Goal: Transaction & Acquisition: Obtain resource

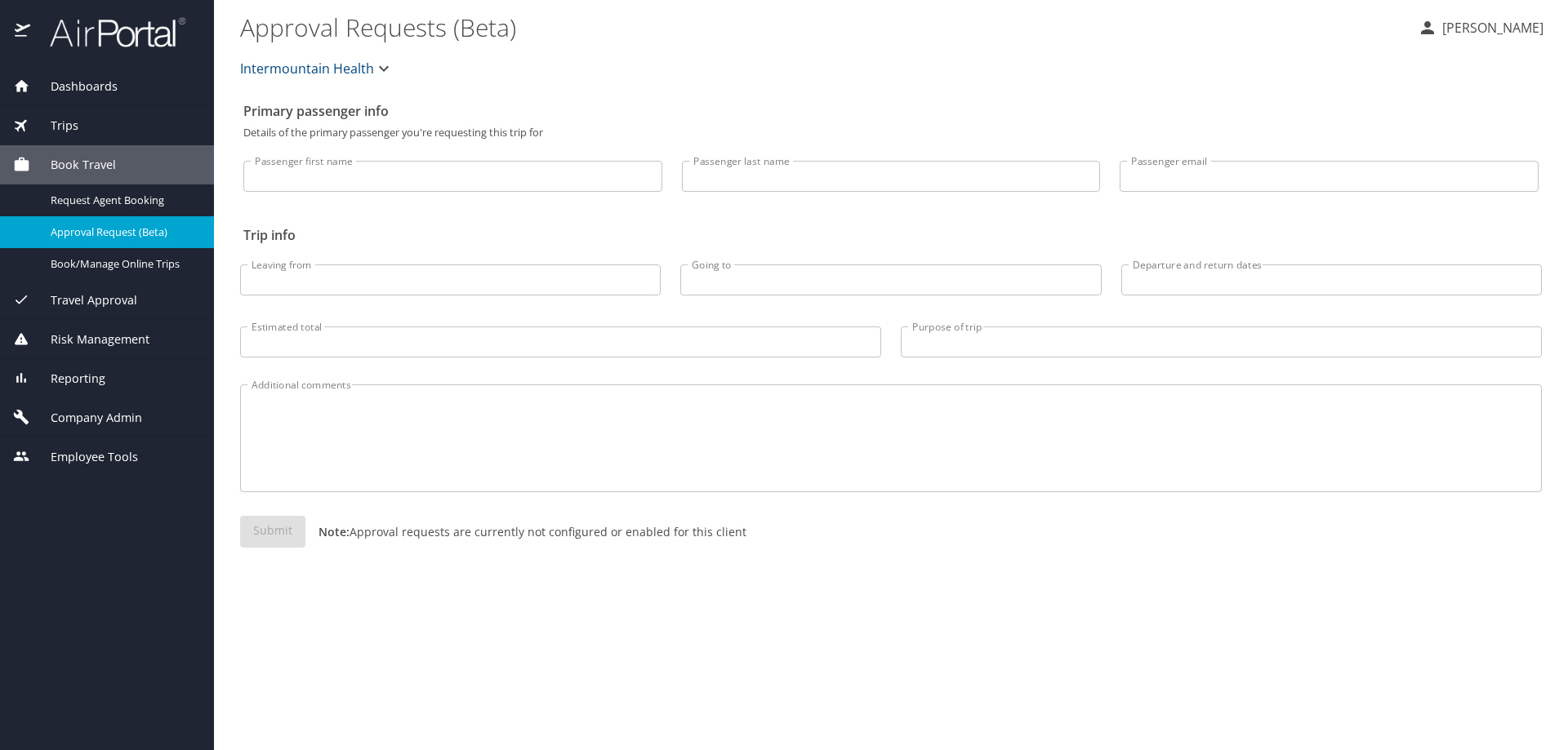
click at [71, 121] on span "Trips" at bounding box center [53, 126] width 48 height 18
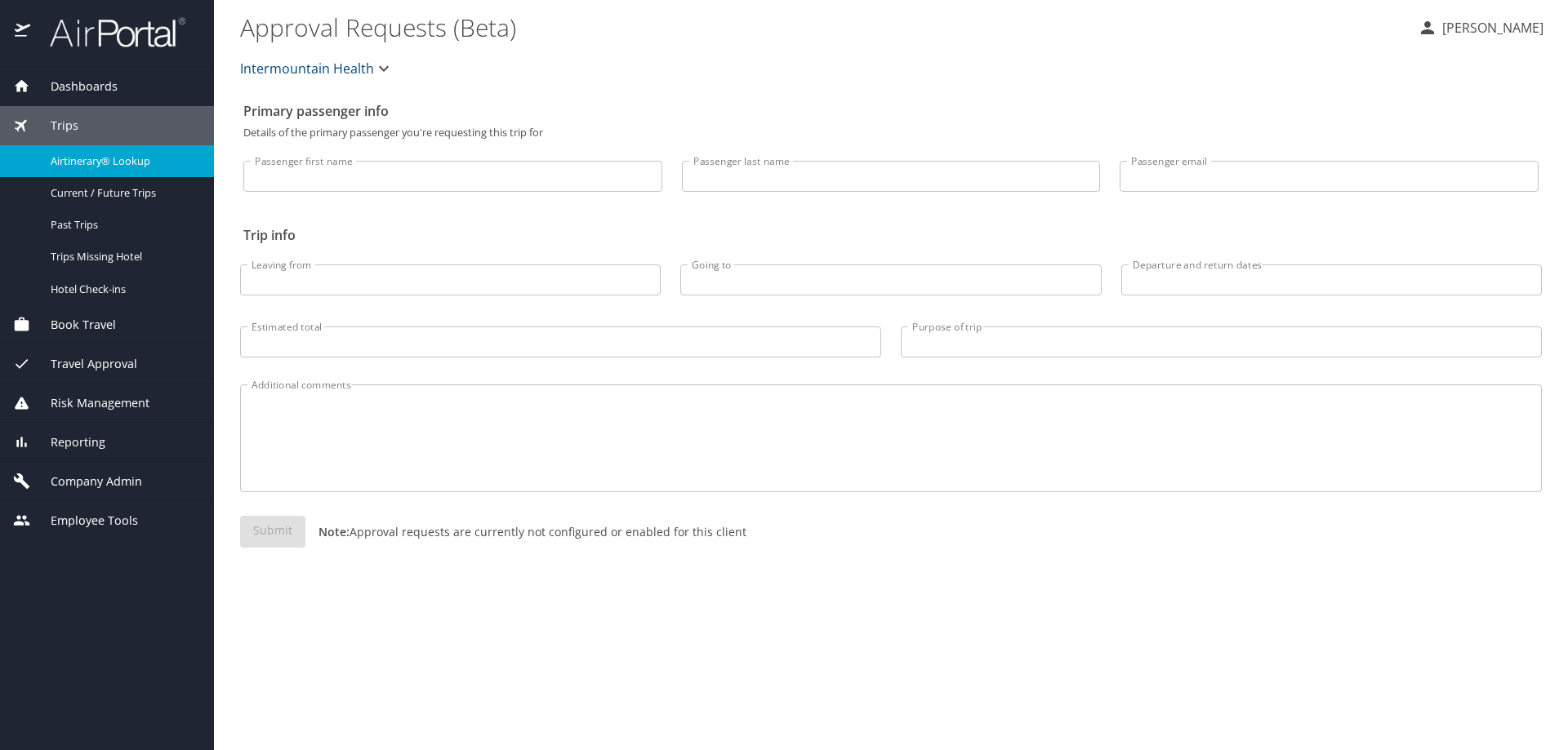
click at [75, 158] on span "Airtinerary® Lookup" at bounding box center [122, 160] width 144 height 15
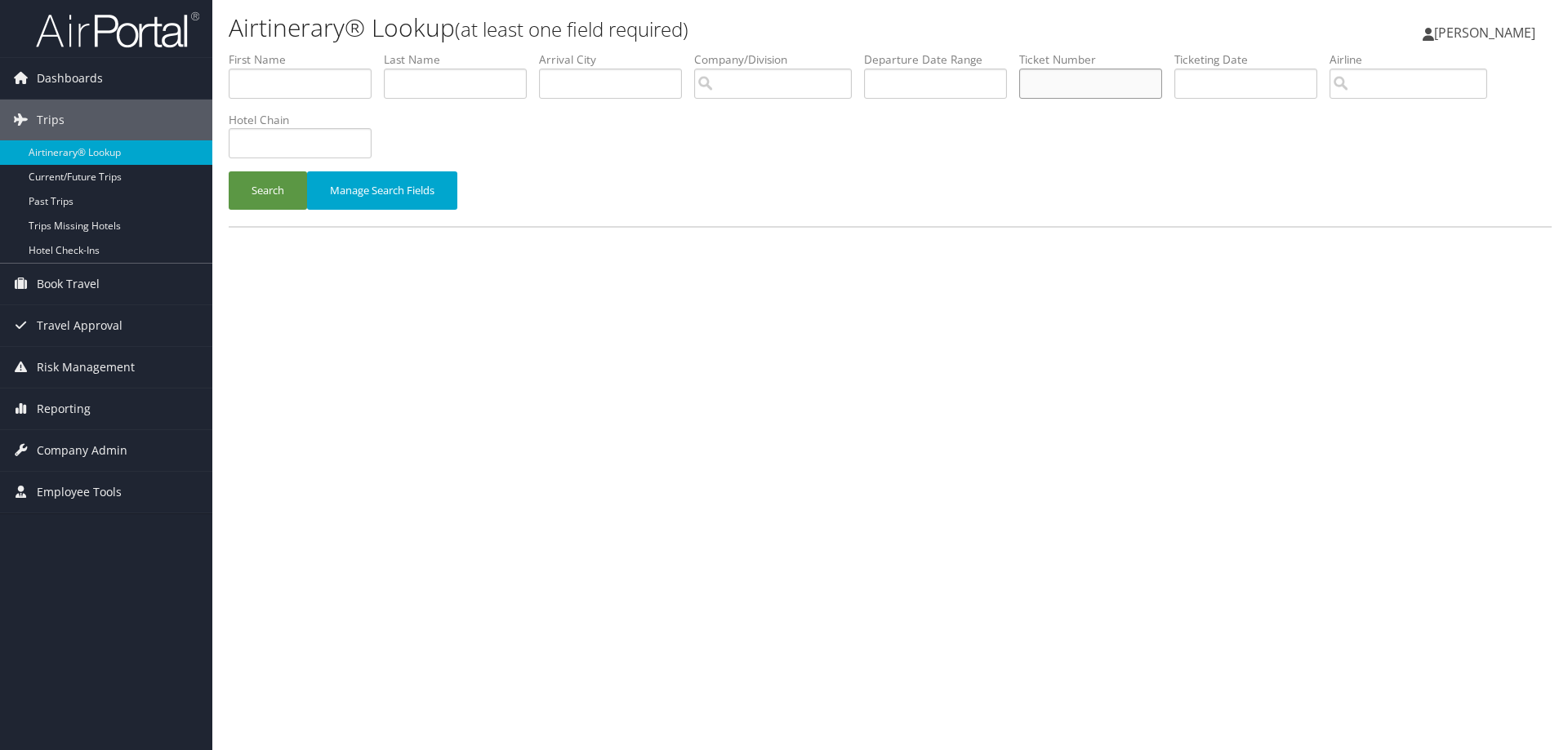
click at [1057, 93] on input "text" at bounding box center [1091, 83] width 143 height 30
type input "8900897680362"
click at [269, 191] on button "Search" at bounding box center [267, 190] width 79 height 38
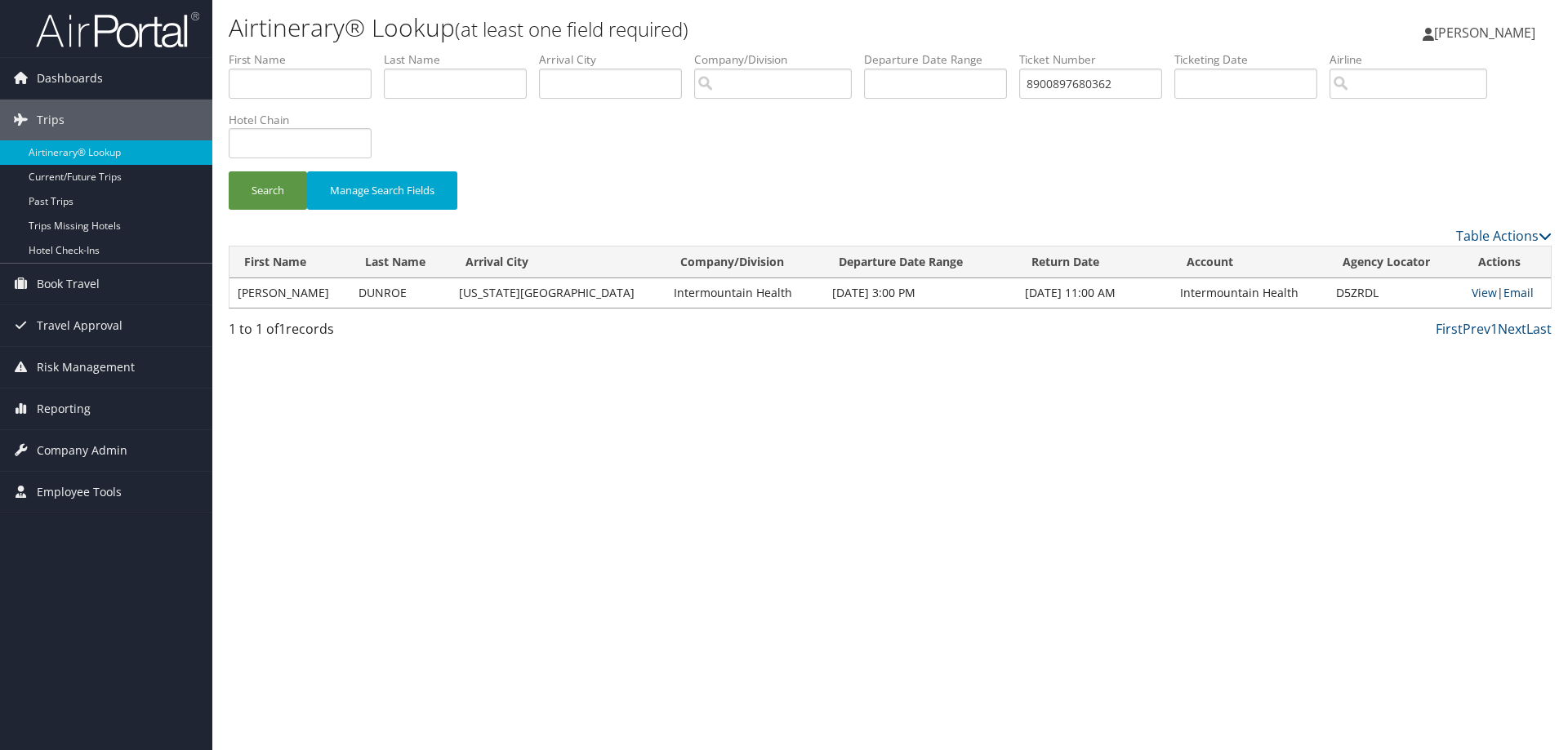
click at [1505, 292] on link "Email" at bounding box center [1518, 293] width 30 height 15
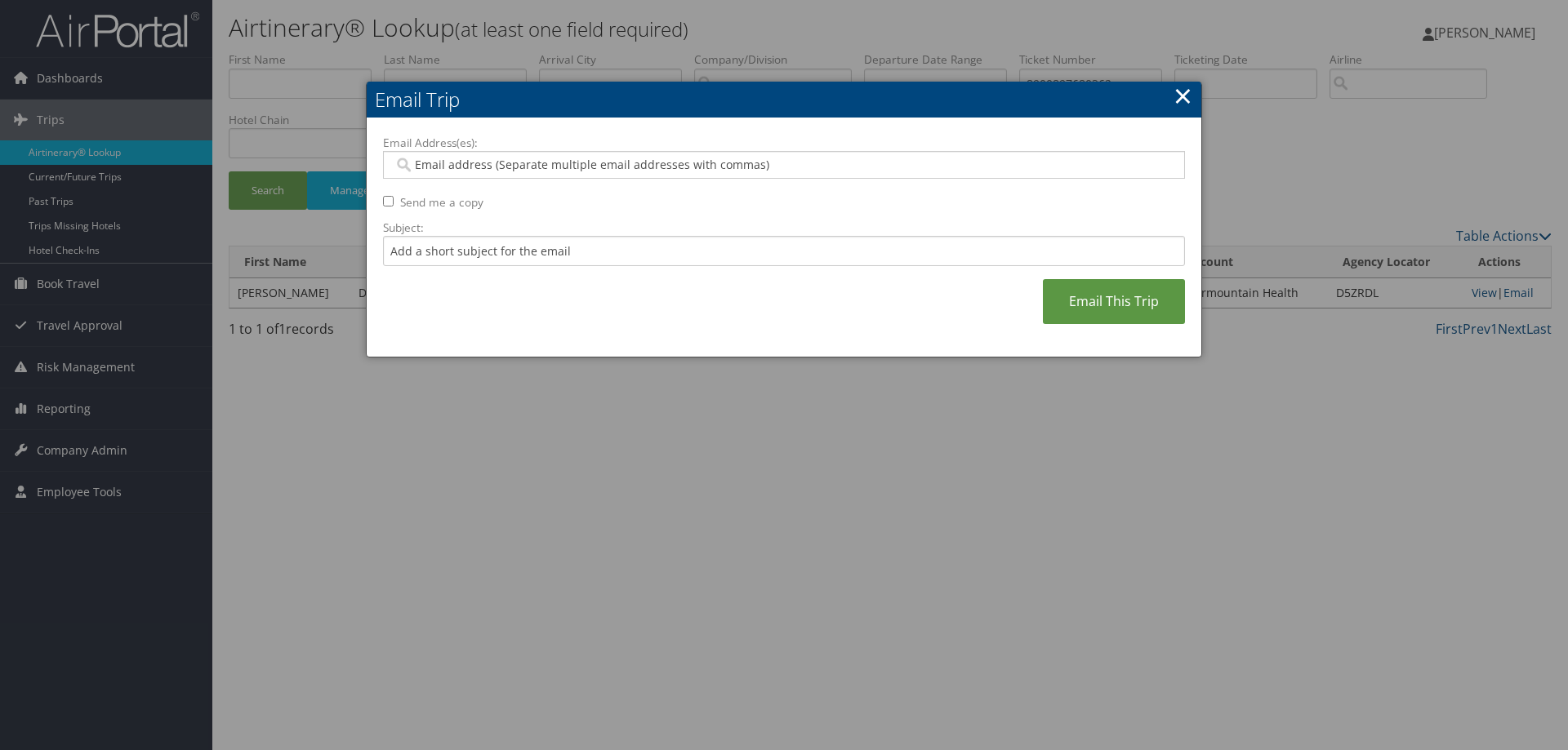
click at [453, 171] on input "Email Address(es):" at bounding box center [784, 165] width 780 height 16
type input "jack"
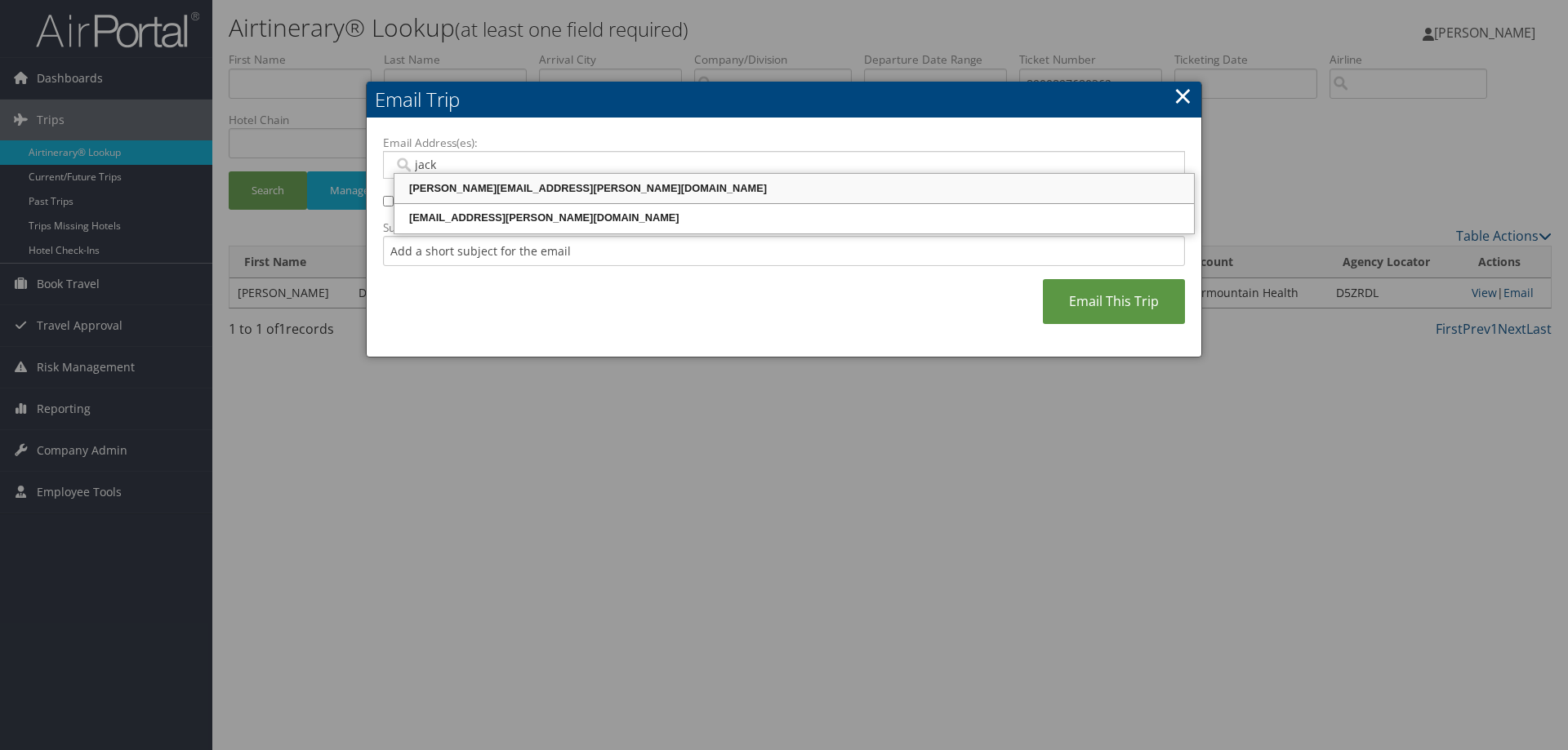
click at [463, 188] on div "[PERSON_NAME][EMAIL_ADDRESS][PERSON_NAME][DOMAIN_NAME]" at bounding box center [794, 188] width 794 height 16
type input "[PERSON_NAME][EMAIL_ADDRESS][PERSON_NAME][DOMAIN_NAME]"
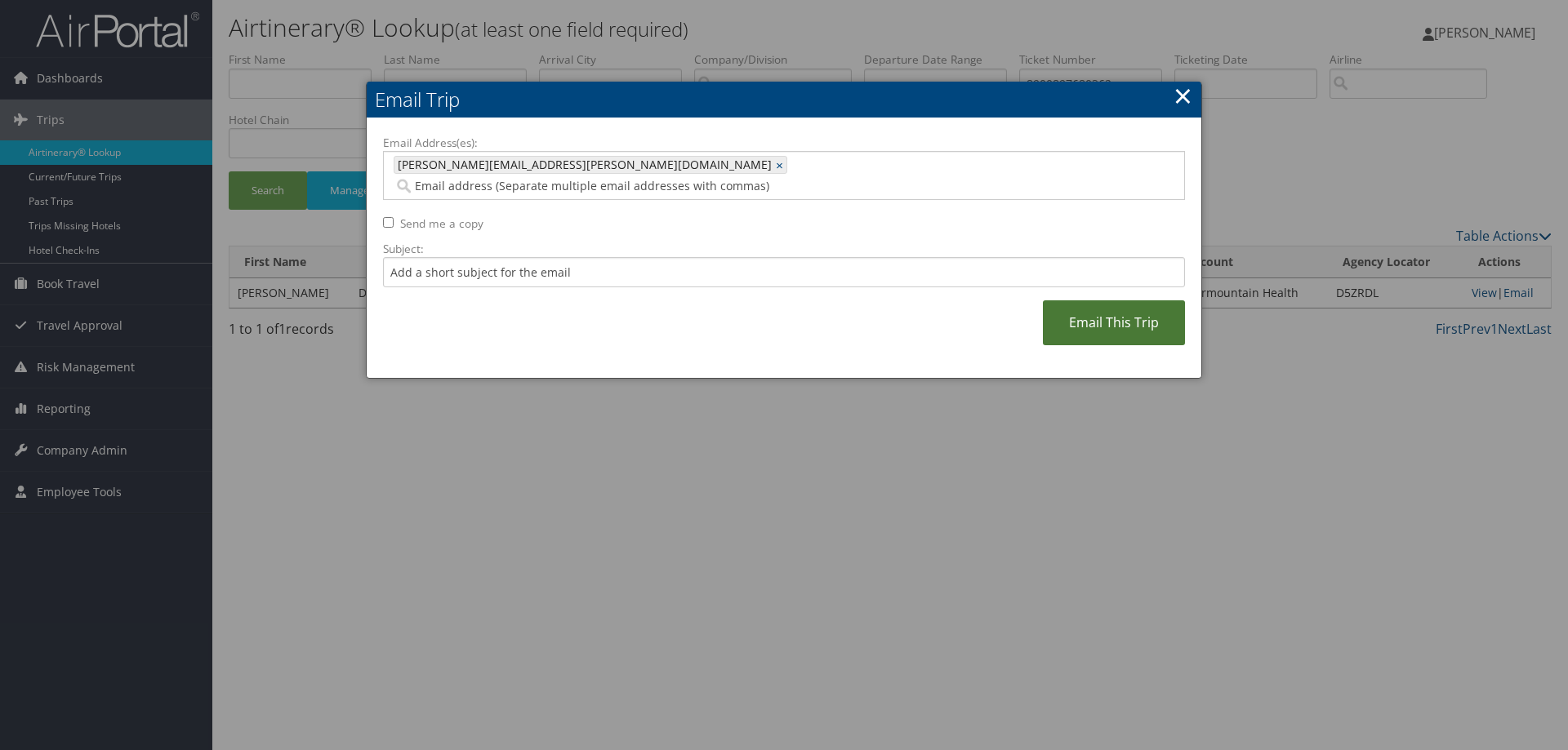
click at [1090, 301] on link "Email This Trip" at bounding box center [1113, 323] width 142 height 45
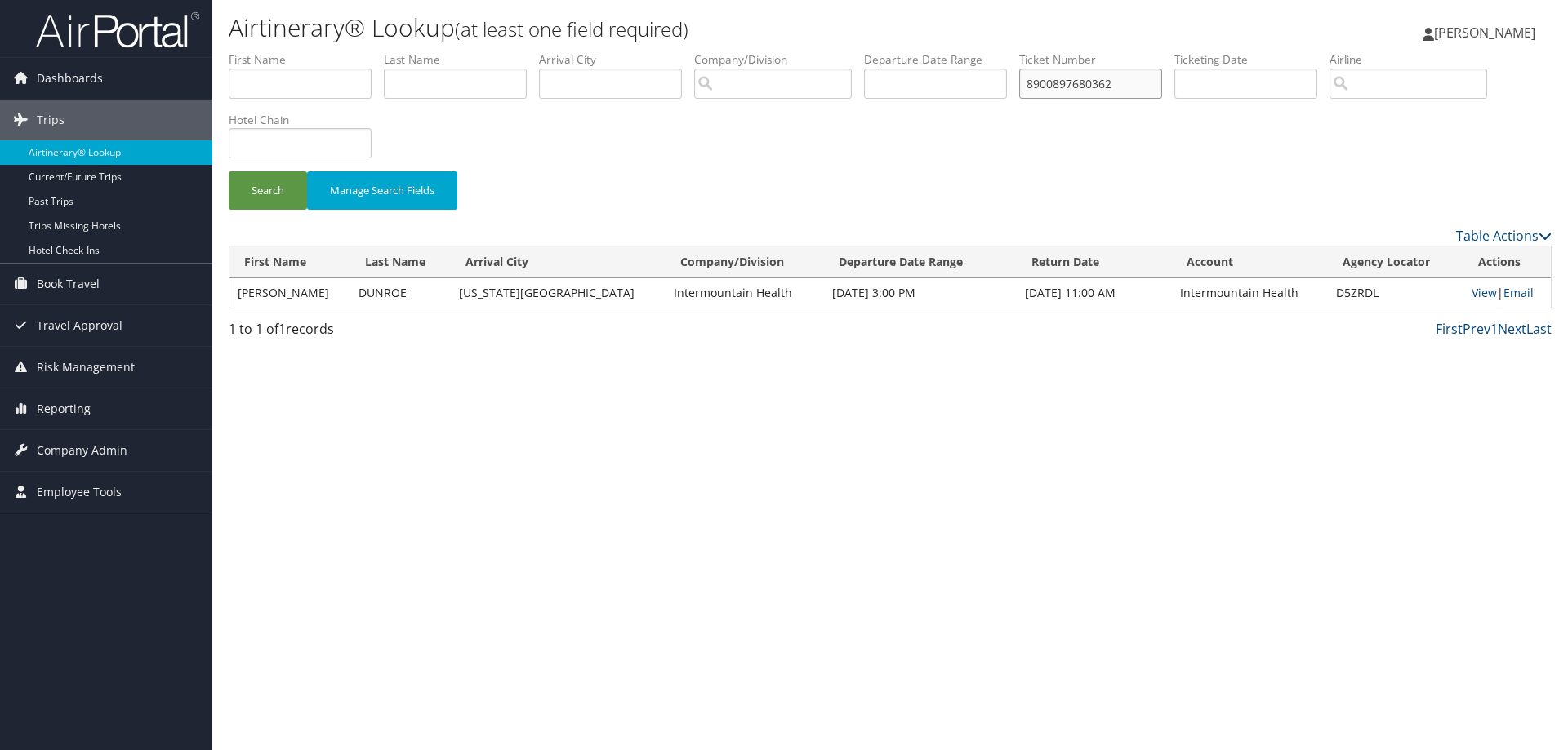
drag, startPoint x: 1139, startPoint y: 80, endPoint x: 814, endPoint y: 94, distance: 325.3
click at [814, 52] on ul "First Name Last Name Departure City Arrival City Company/Division Airport/City …" at bounding box center [890, 52] width 1323 height 0
type input "0067310542941"
click at [270, 180] on button "Search" at bounding box center [267, 190] width 79 height 38
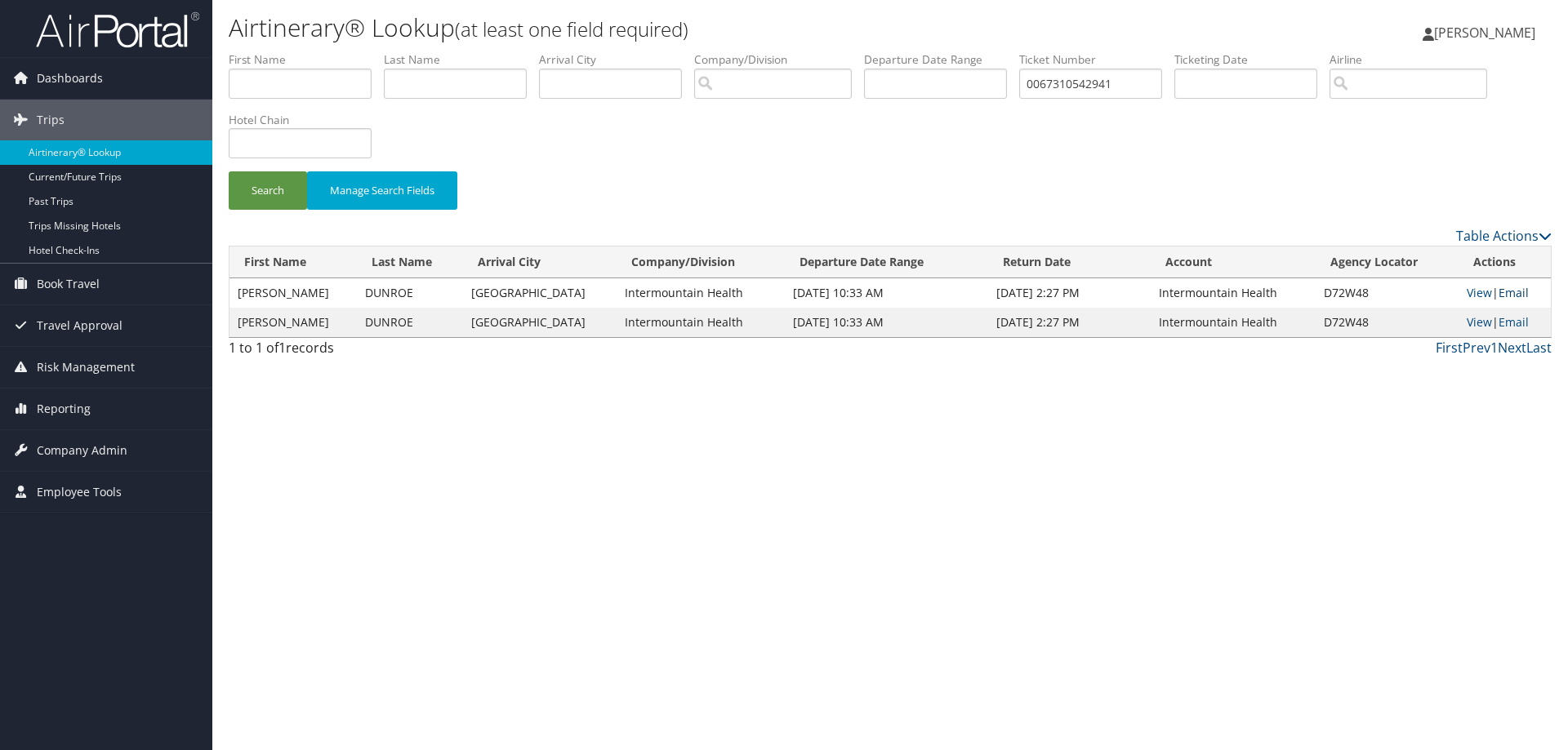
click at [1505, 285] on link "Email" at bounding box center [1513, 293] width 30 height 15
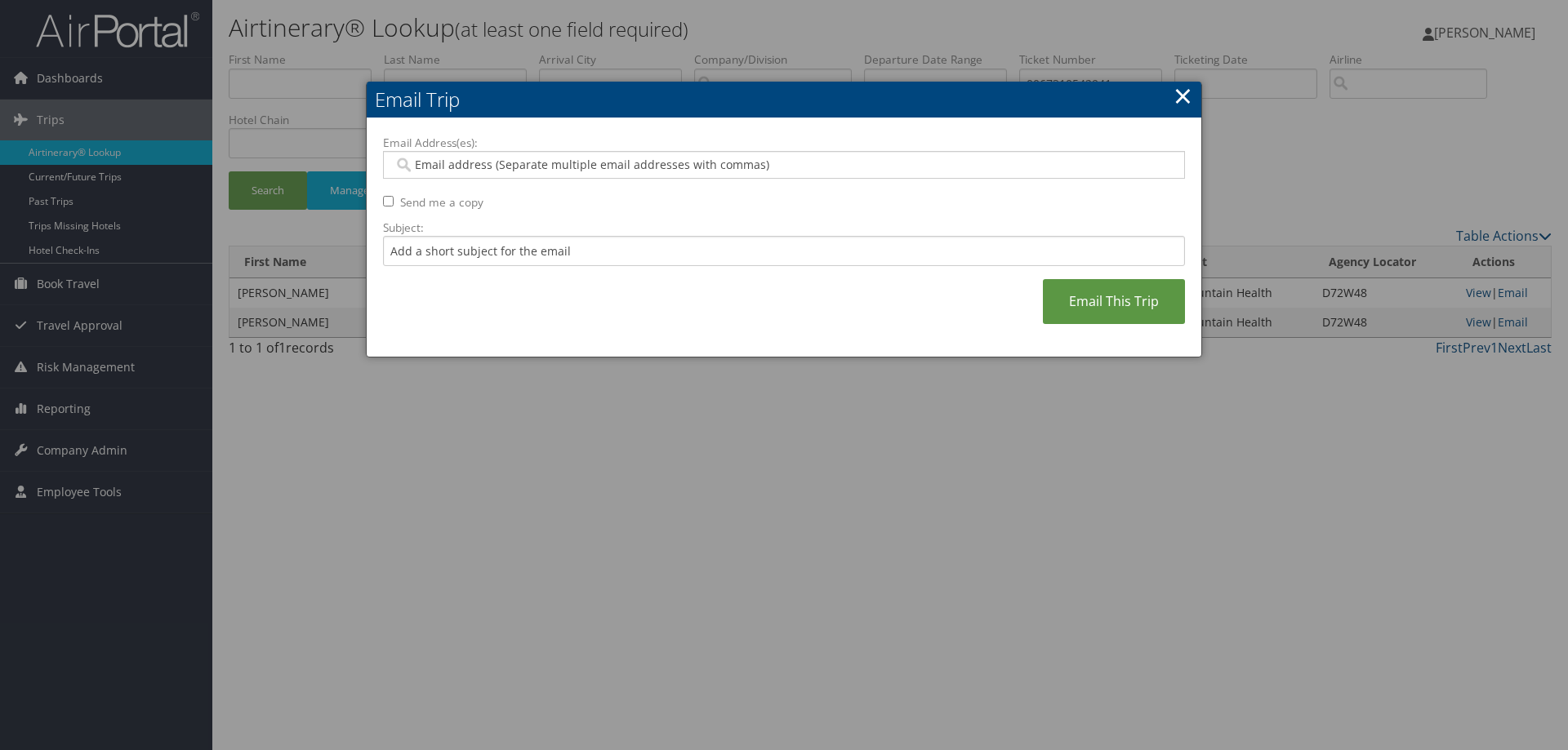
click at [484, 166] on input "Email Address(es):" at bounding box center [784, 165] width 780 height 16
type input "jack"
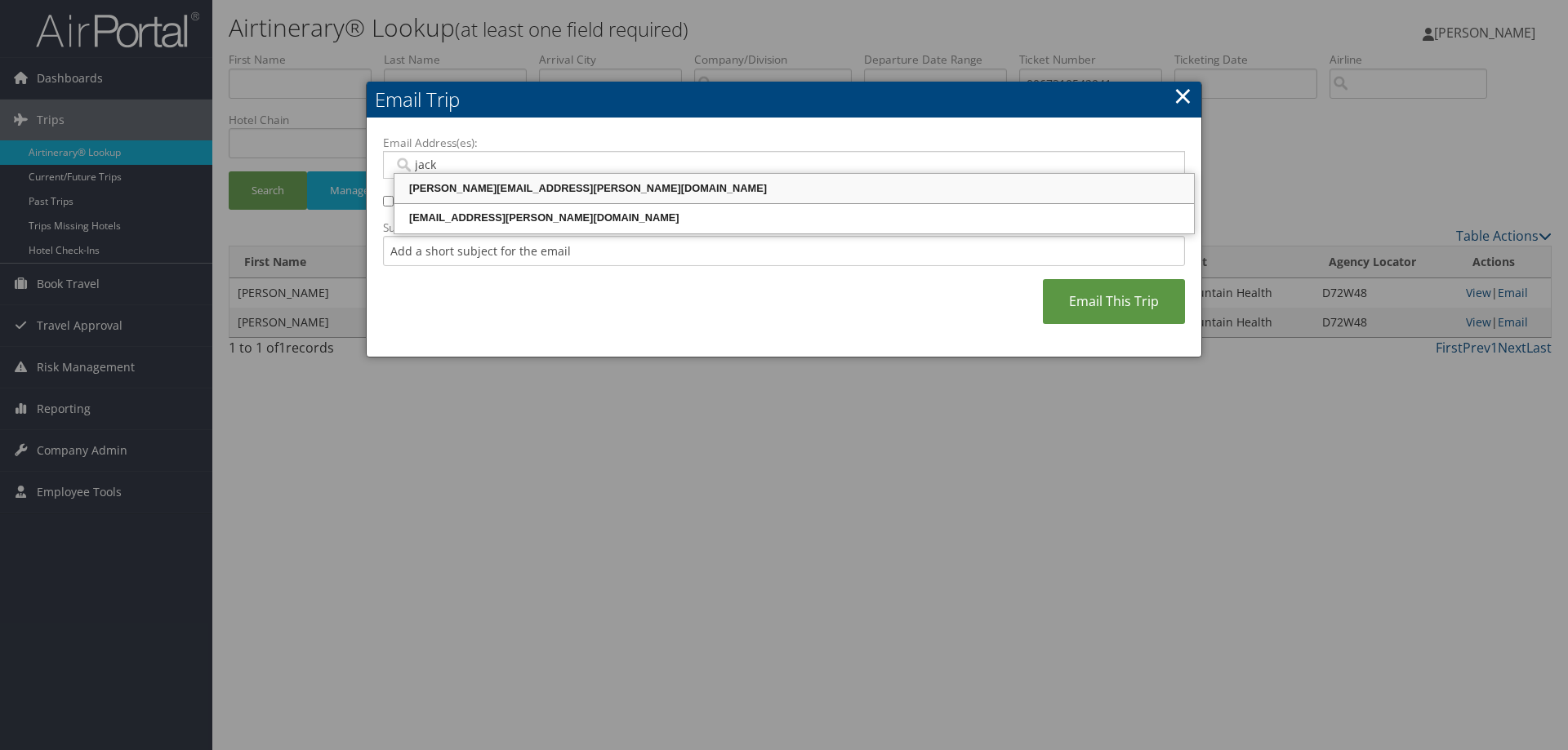
click at [480, 192] on div "[PERSON_NAME][EMAIL_ADDRESS][PERSON_NAME][DOMAIN_NAME]" at bounding box center [794, 188] width 794 height 16
type input "[PERSON_NAME][EMAIL_ADDRESS][PERSON_NAME][DOMAIN_NAME]"
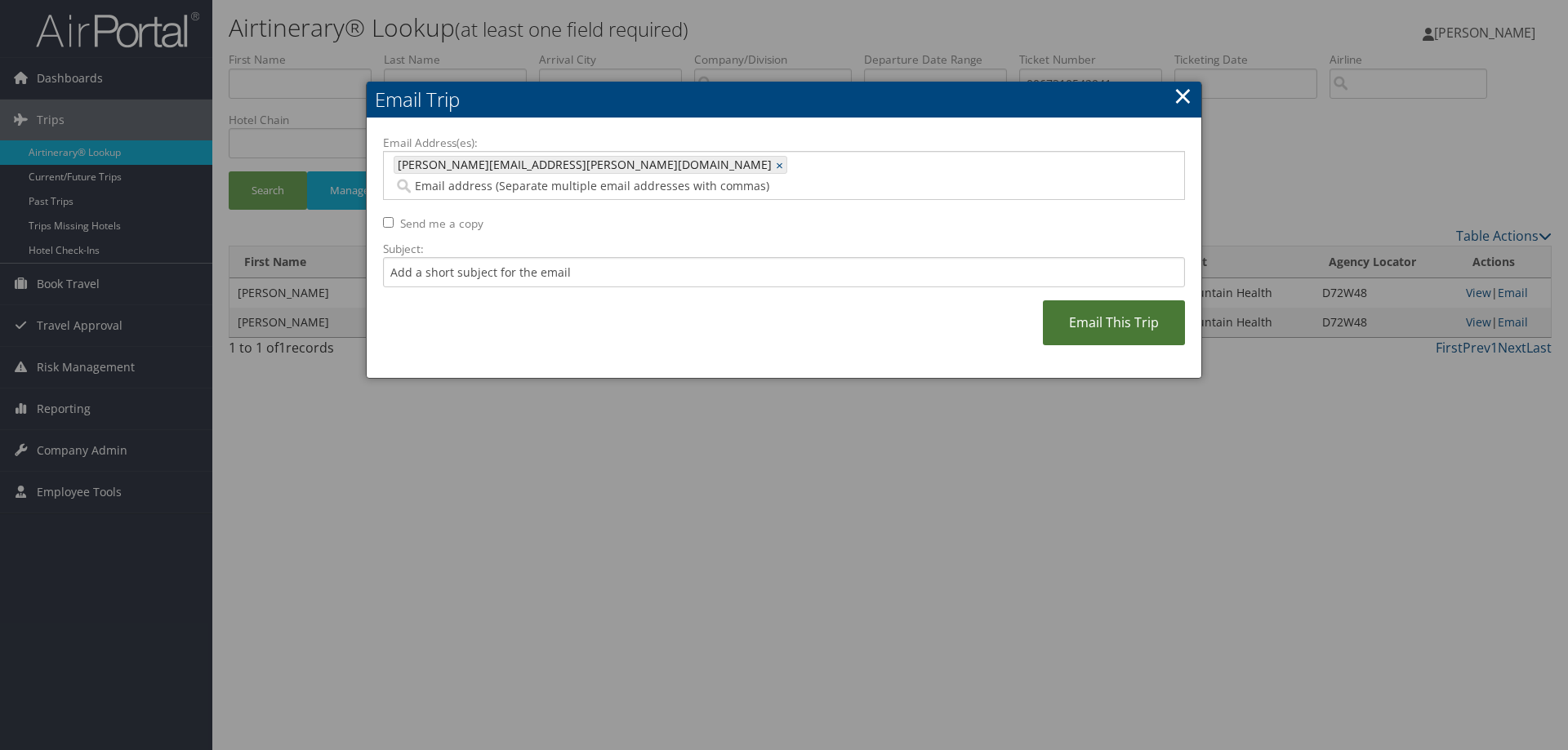
click at [1121, 310] on link "Email This Trip" at bounding box center [1113, 323] width 142 height 45
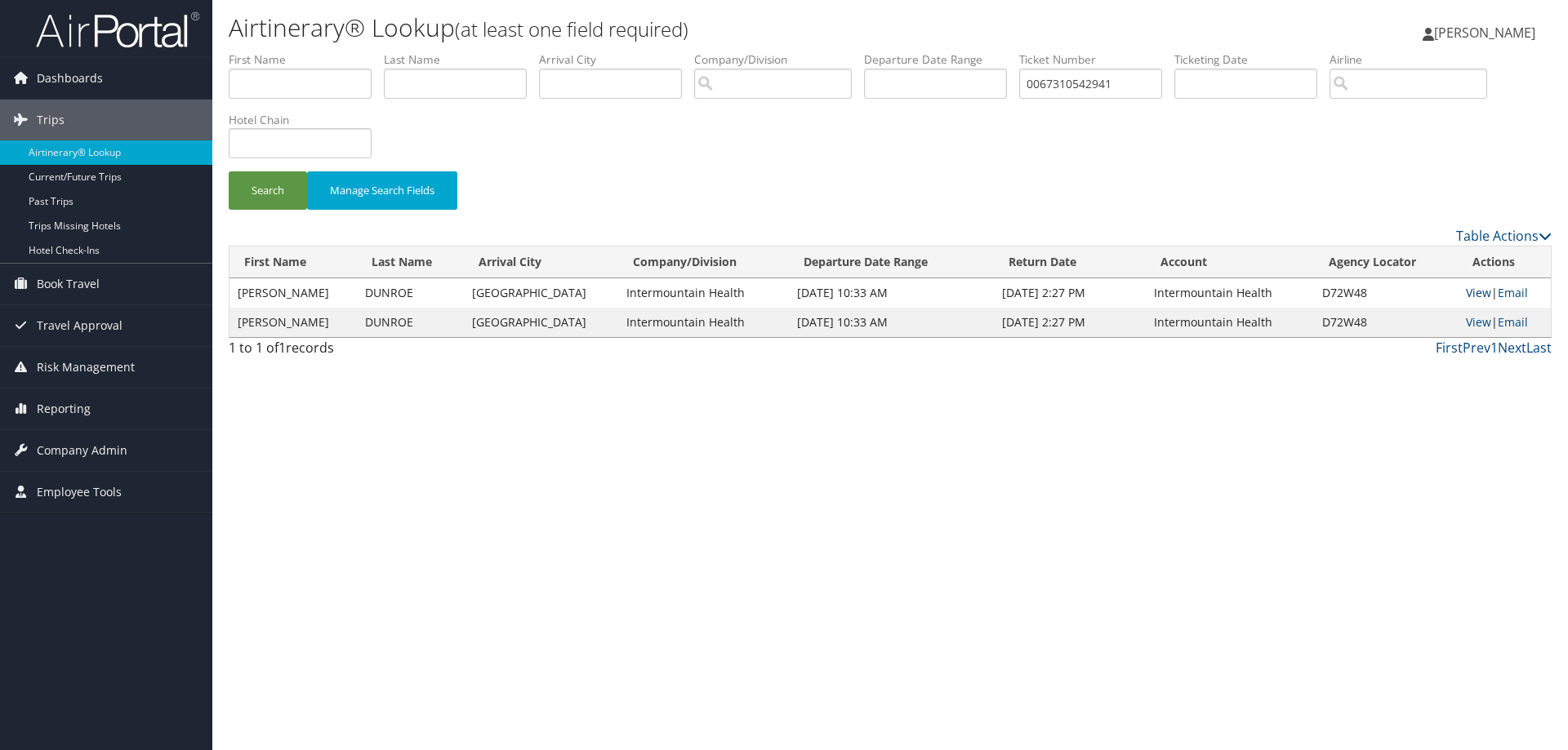
click at [1466, 293] on link "View" at bounding box center [1478, 293] width 25 height 15
drag, startPoint x: 1145, startPoint y: 82, endPoint x: 833, endPoint y: 93, distance: 312.2
click at [833, 52] on ul "First Name Last Name Departure City Arrival City Company/Division Airport/City …" at bounding box center [890, 52] width 1323 height 0
